Goal: Task Accomplishment & Management: Use online tool/utility

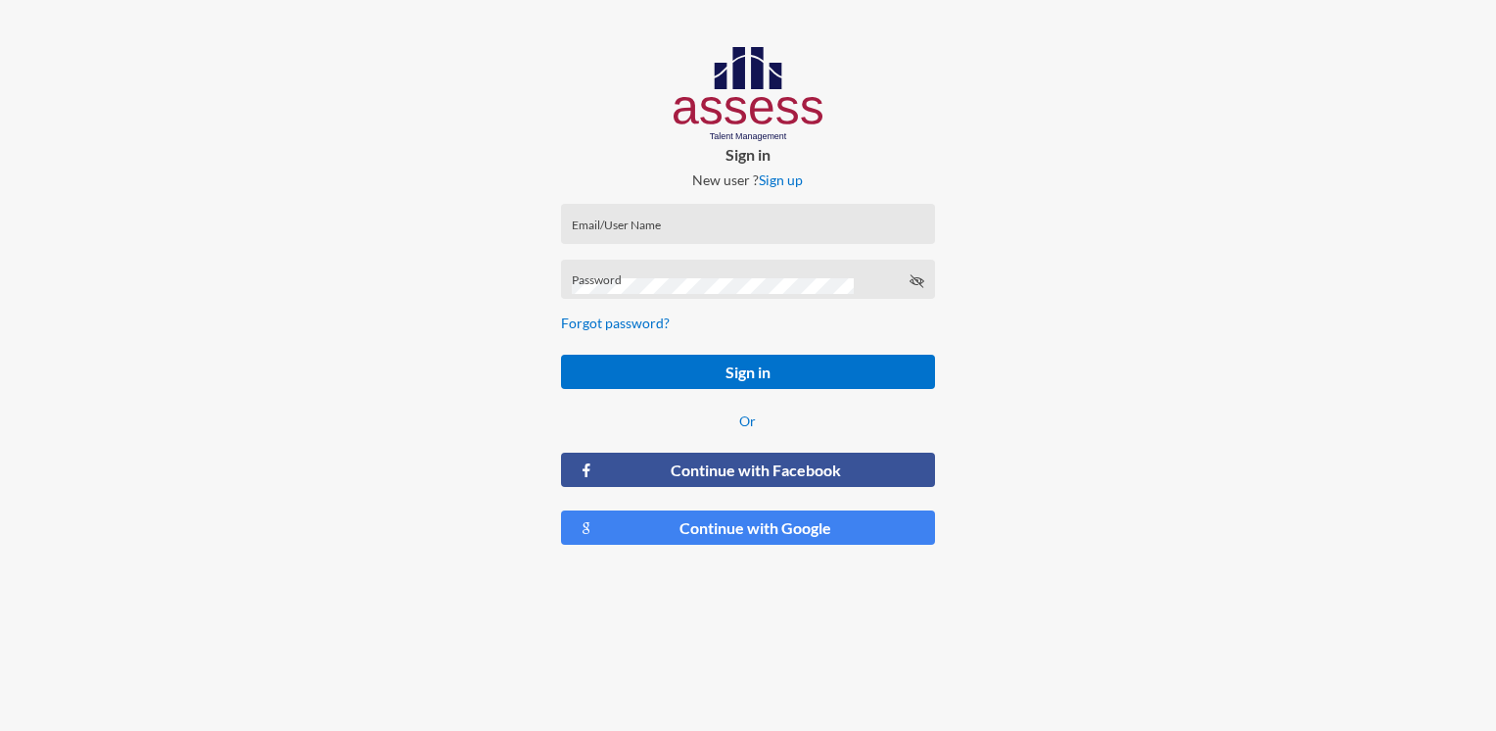
click at [686, 226] on input "Email/User Name" at bounding box center [748, 230] width 353 height 16
paste input "RMES_924"
type input "RMES_924"
click at [653, 272] on div "Password" at bounding box center [748, 283] width 353 height 29
click at [650, 278] on div "Password" at bounding box center [748, 283] width 353 height 29
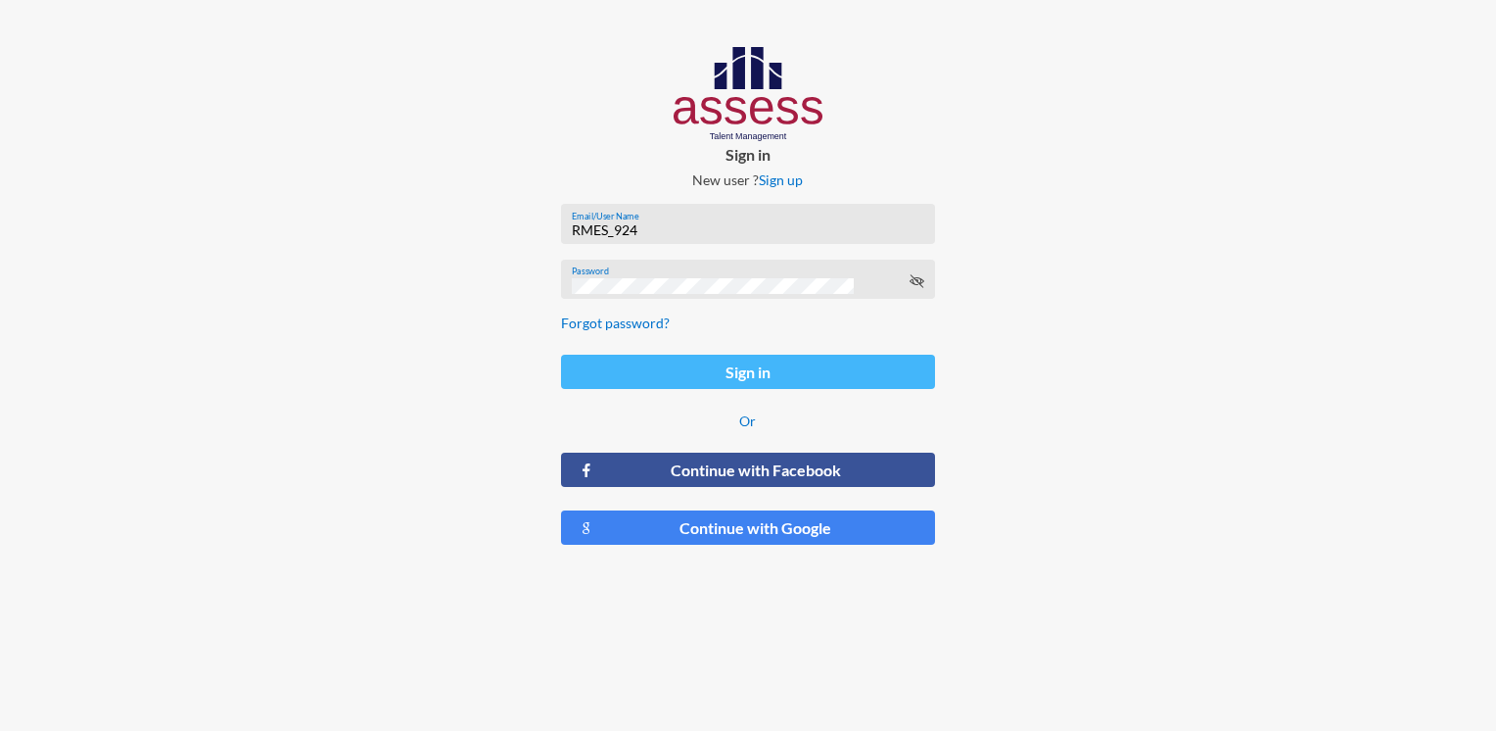
click at [747, 377] on button "Sign in" at bounding box center [747, 372] width 373 height 34
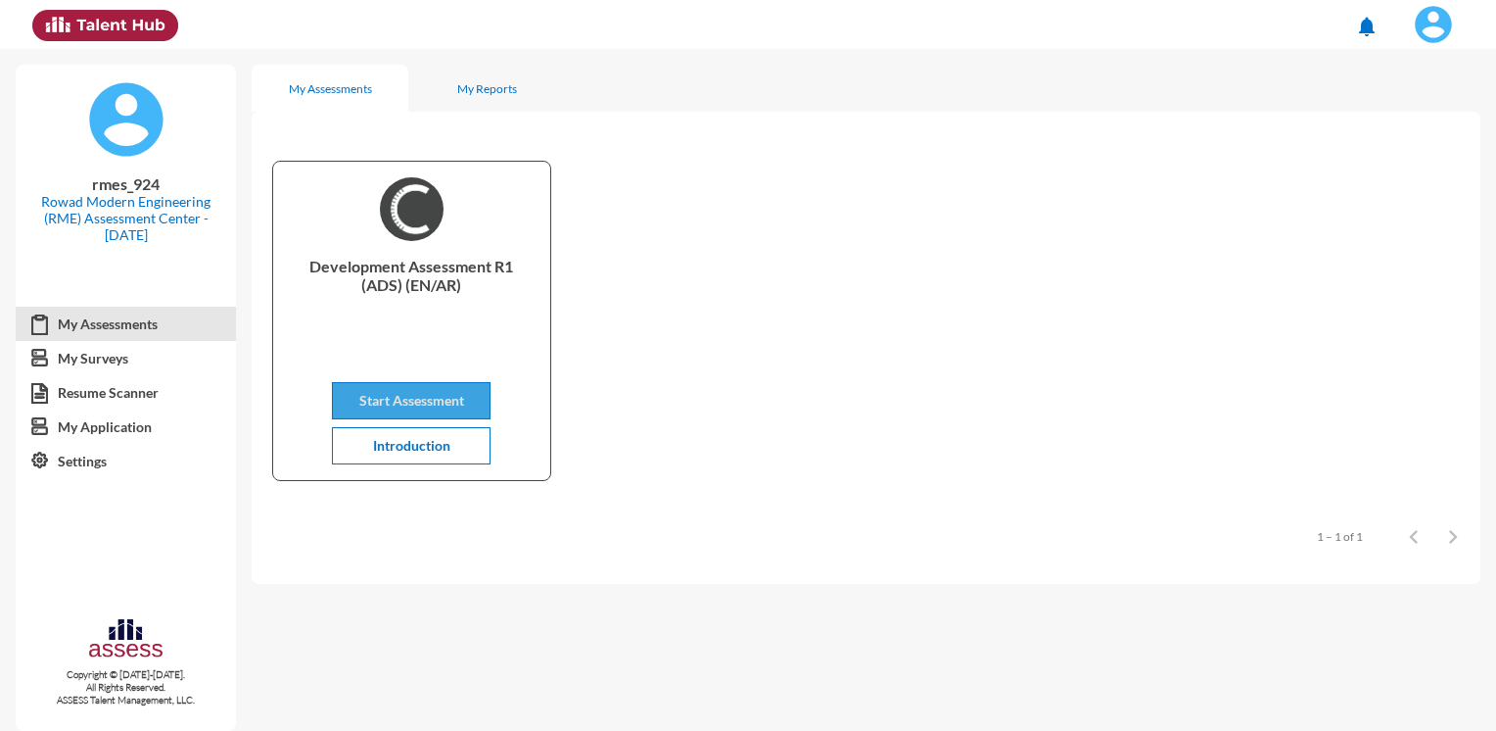
click at [413, 398] on span "Start Assessment" at bounding box center [411, 400] width 105 height 17
